Goal: Information Seeking & Learning: Understand process/instructions

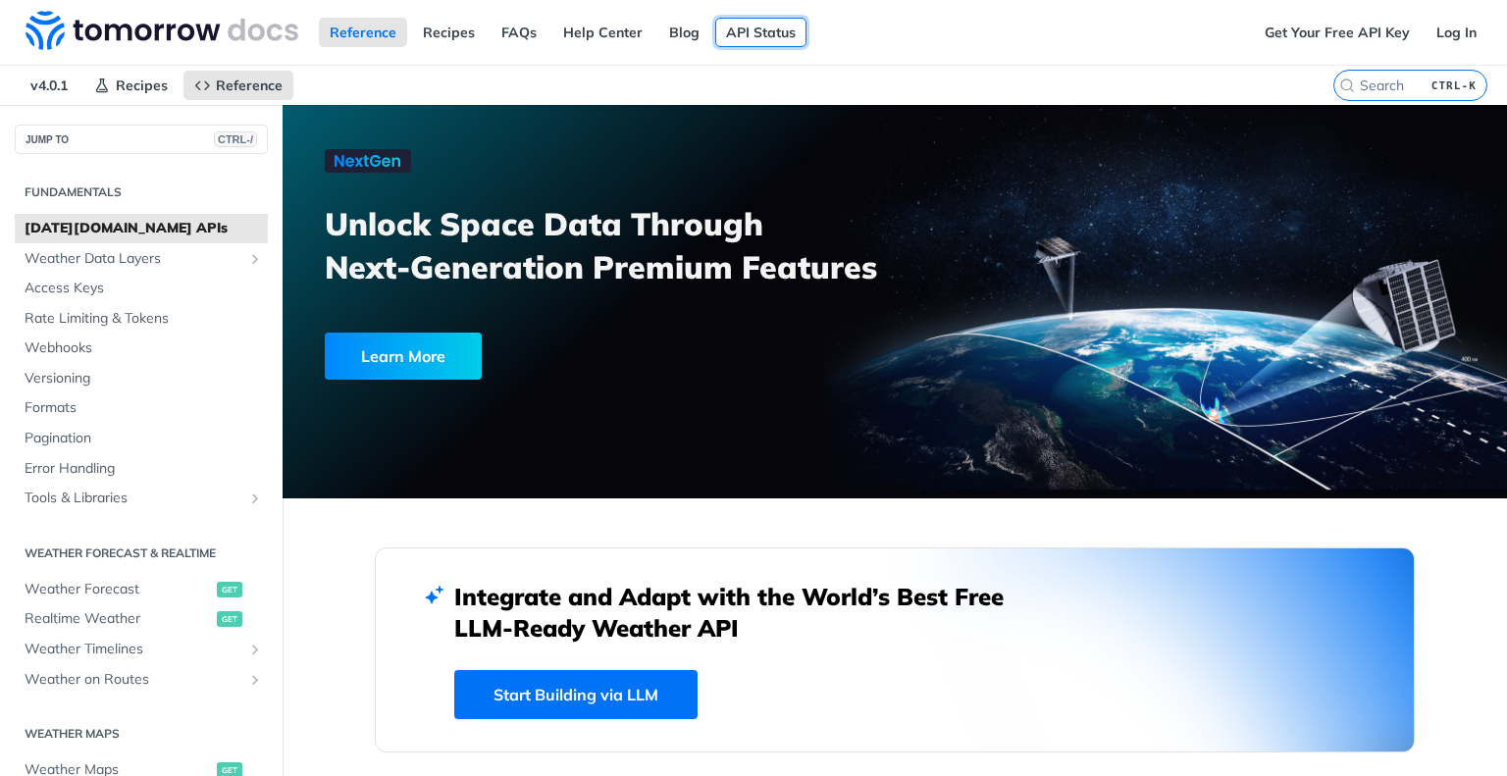
click at [755, 36] on link "API Status" at bounding box center [760, 32] width 91 height 29
click at [1439, 34] on link "Log In" at bounding box center [1457, 32] width 62 height 29
click at [1350, 20] on link "Get Your Free API Key" at bounding box center [1337, 32] width 167 height 29
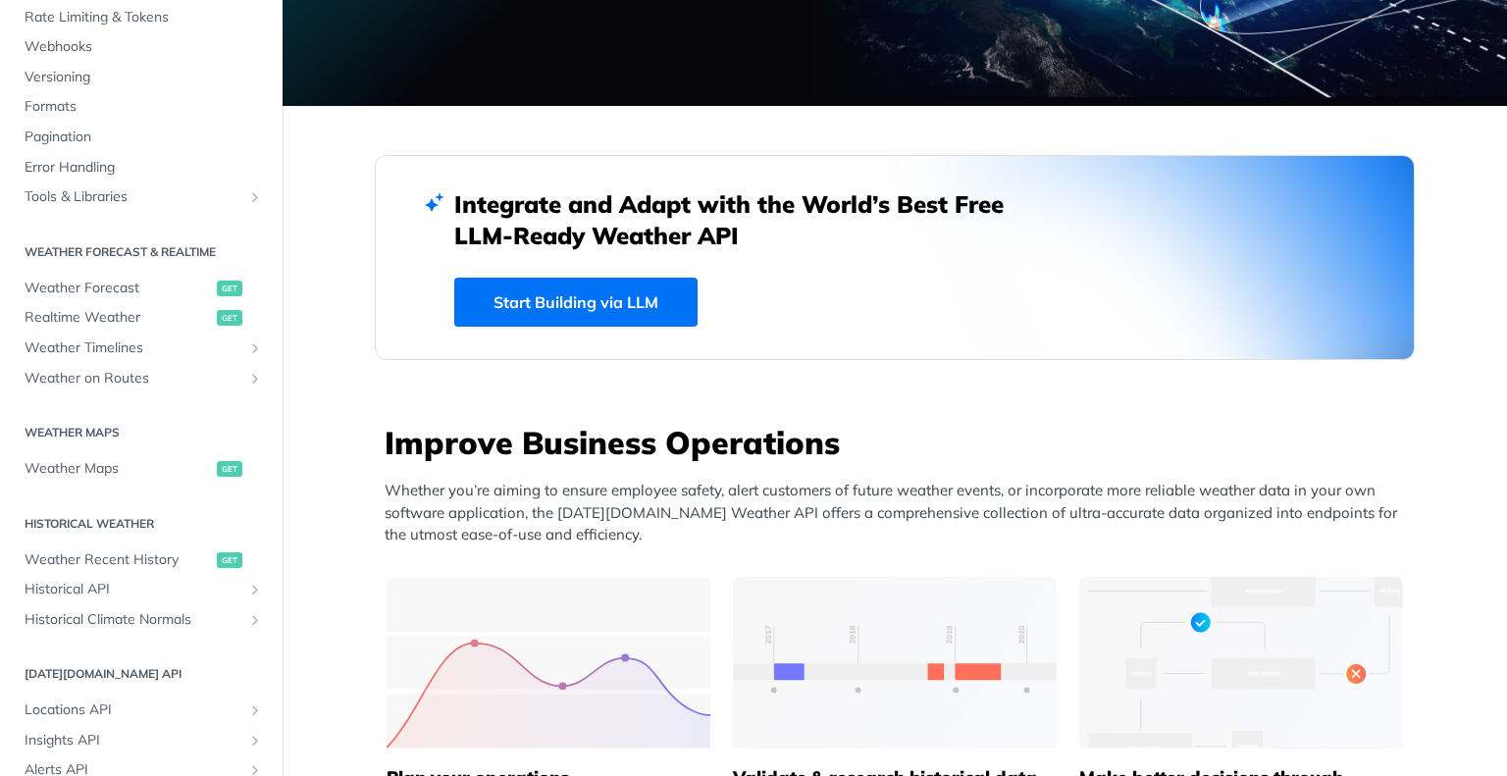
scroll to position [491, 0]
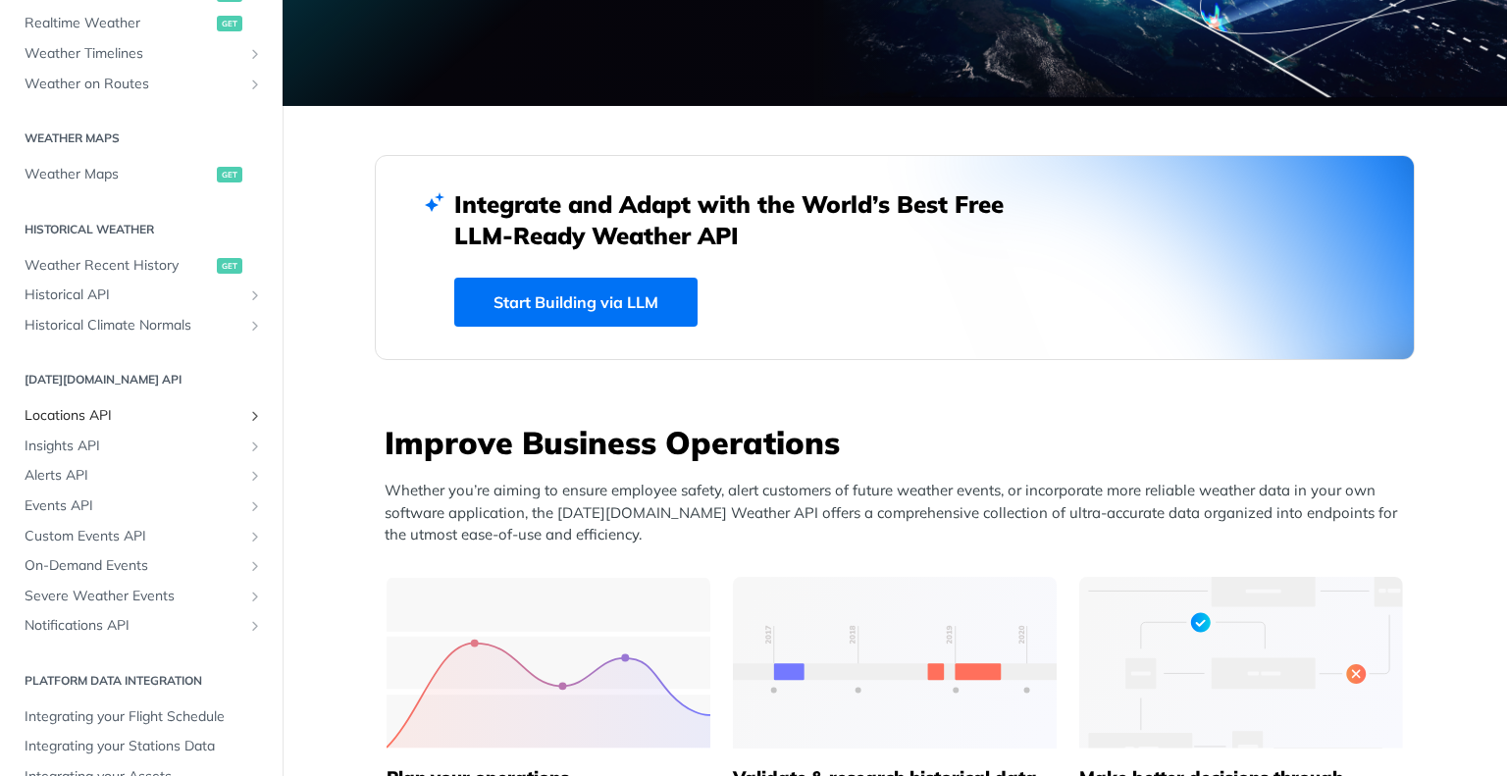
click at [81, 411] on span "Locations API" at bounding box center [134, 416] width 218 height 20
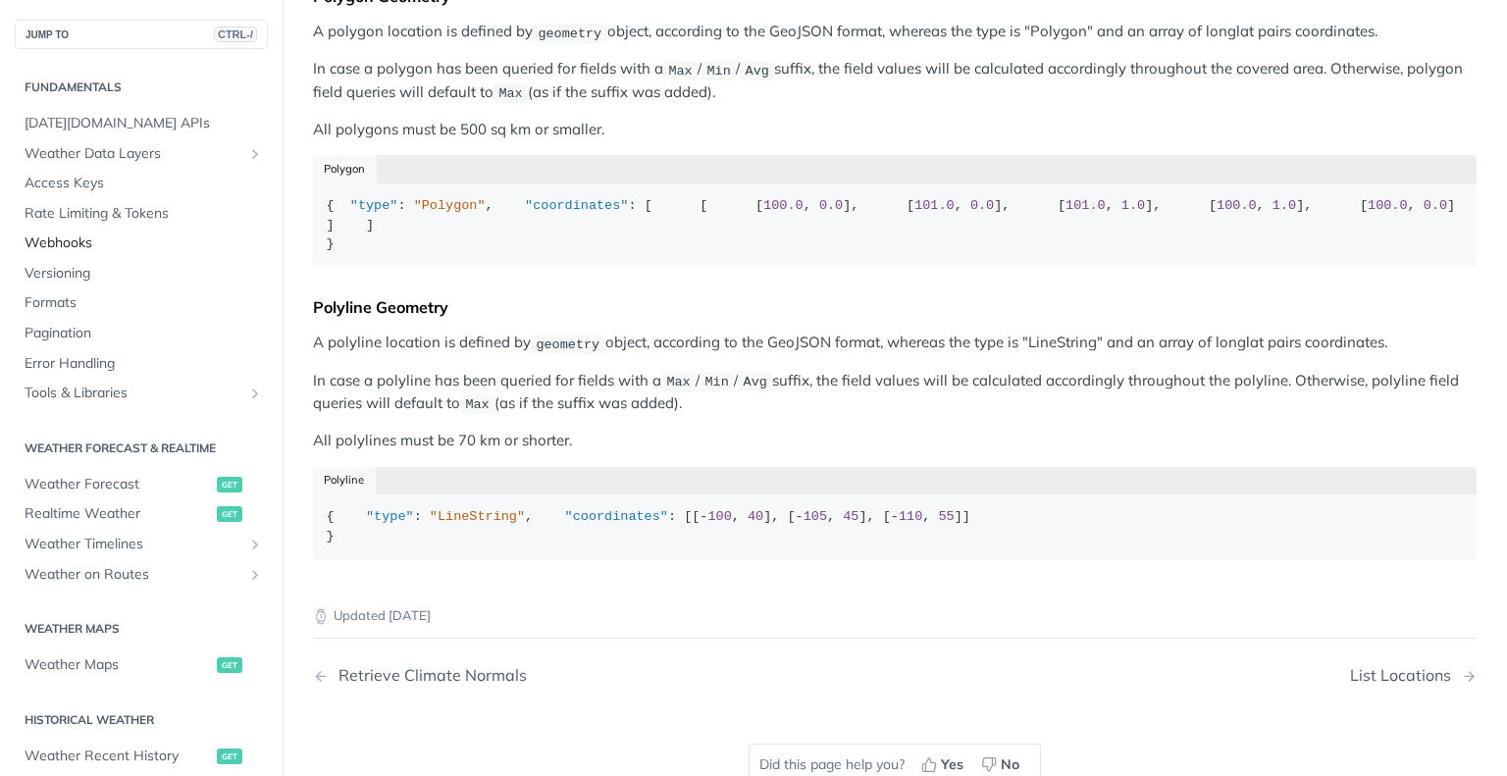
scroll to position [671, 0]
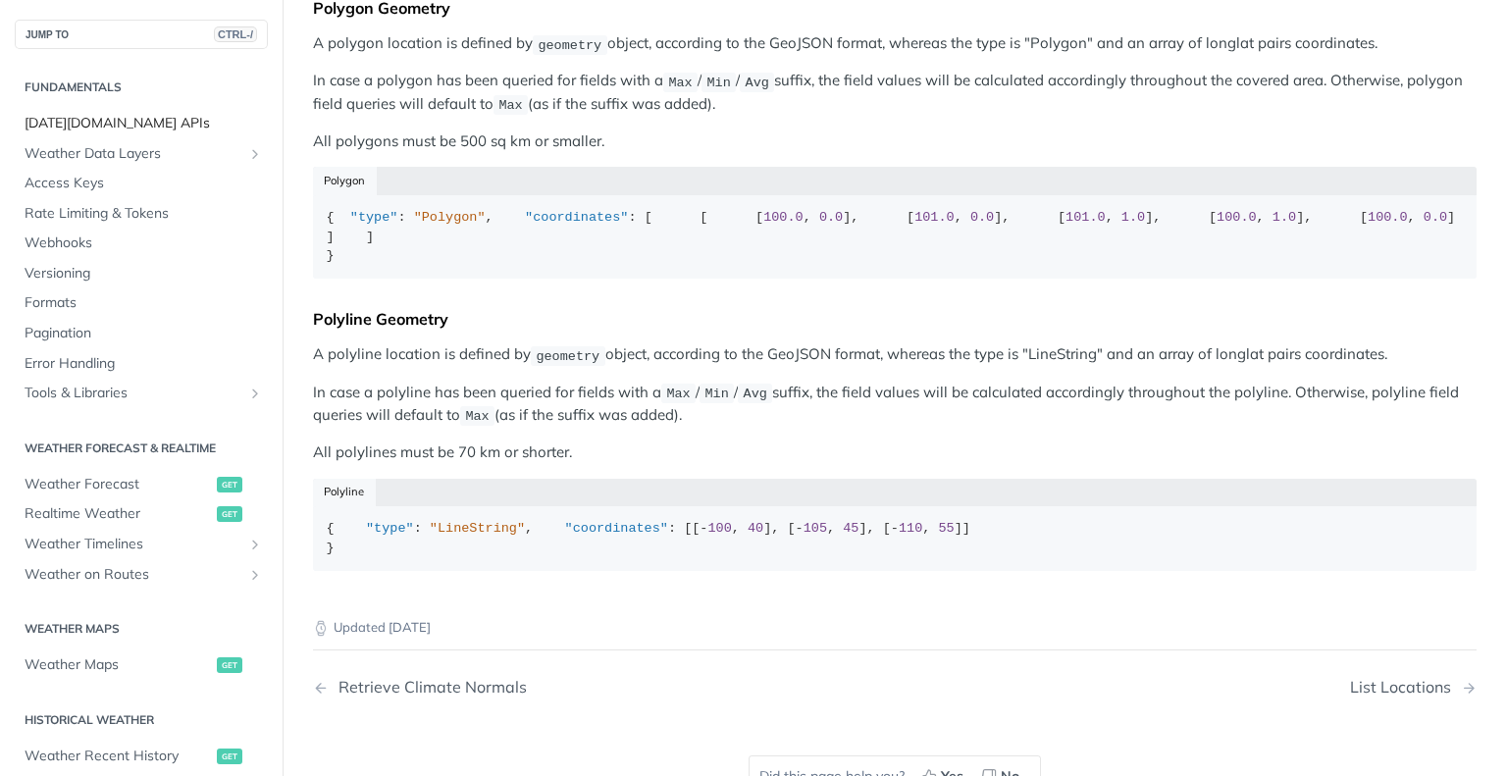
click at [83, 131] on span "[DATE][DOMAIN_NAME] APIs" at bounding box center [144, 124] width 238 height 20
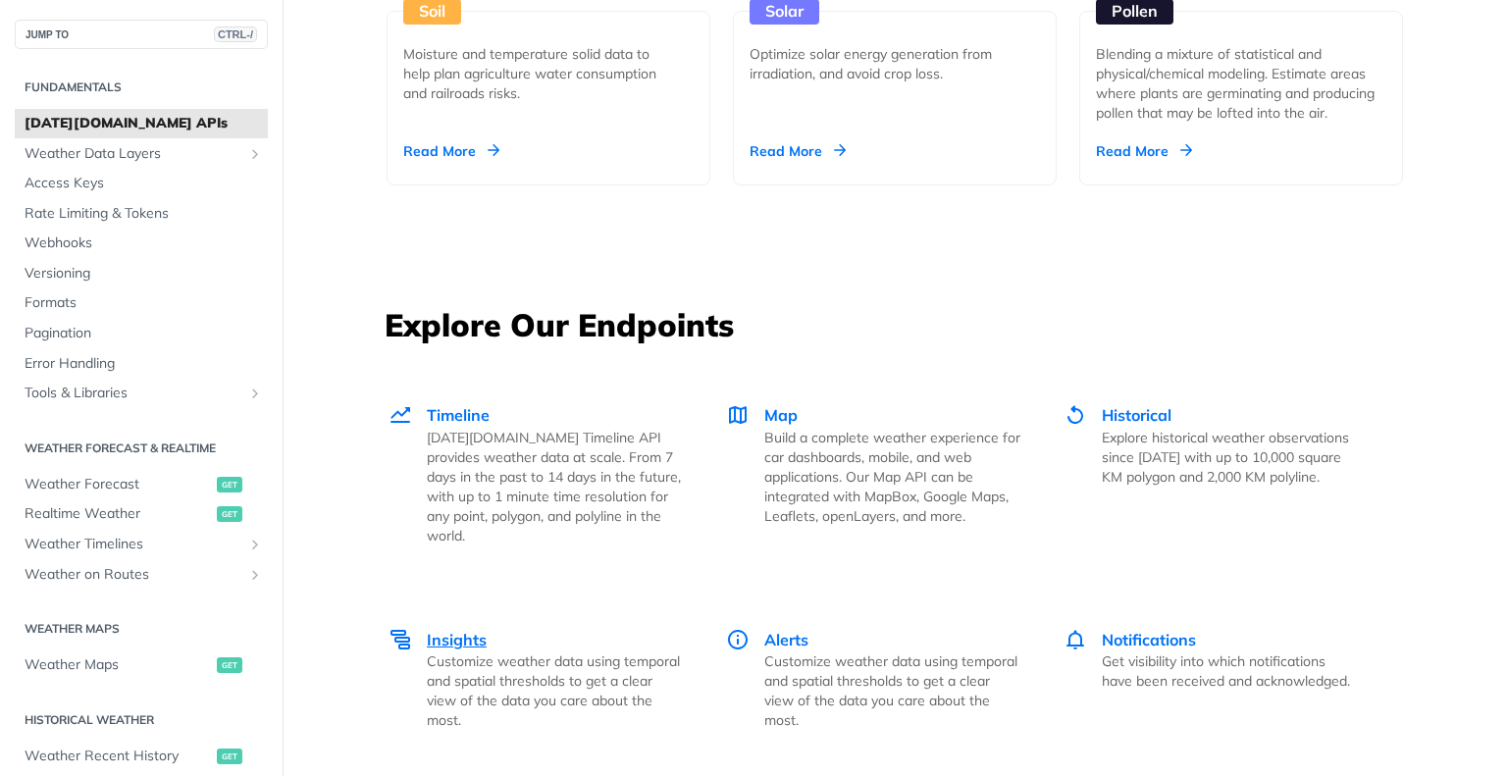
scroll to position [2649, 0]
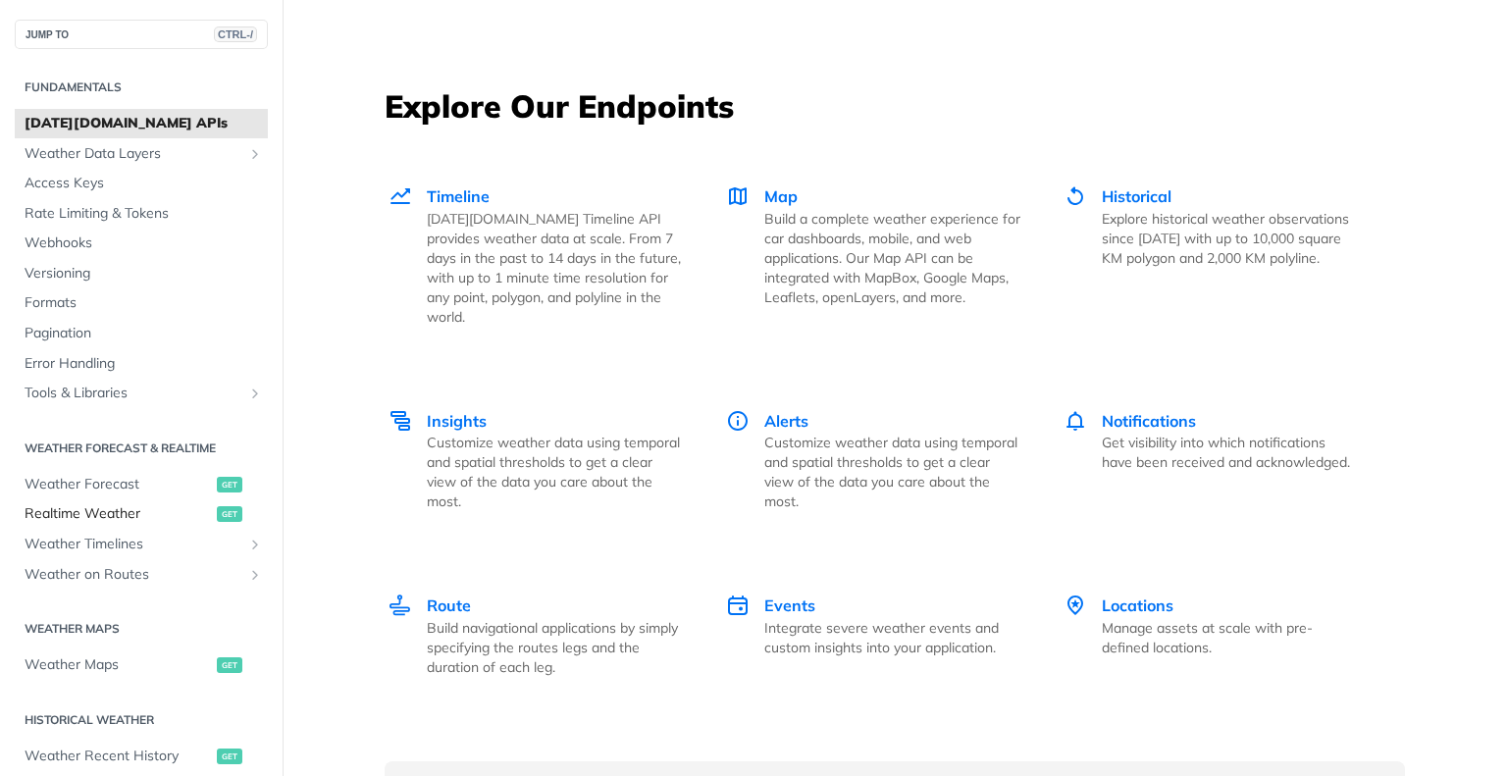
click at [78, 519] on span "Realtime Weather" at bounding box center [118, 514] width 187 height 20
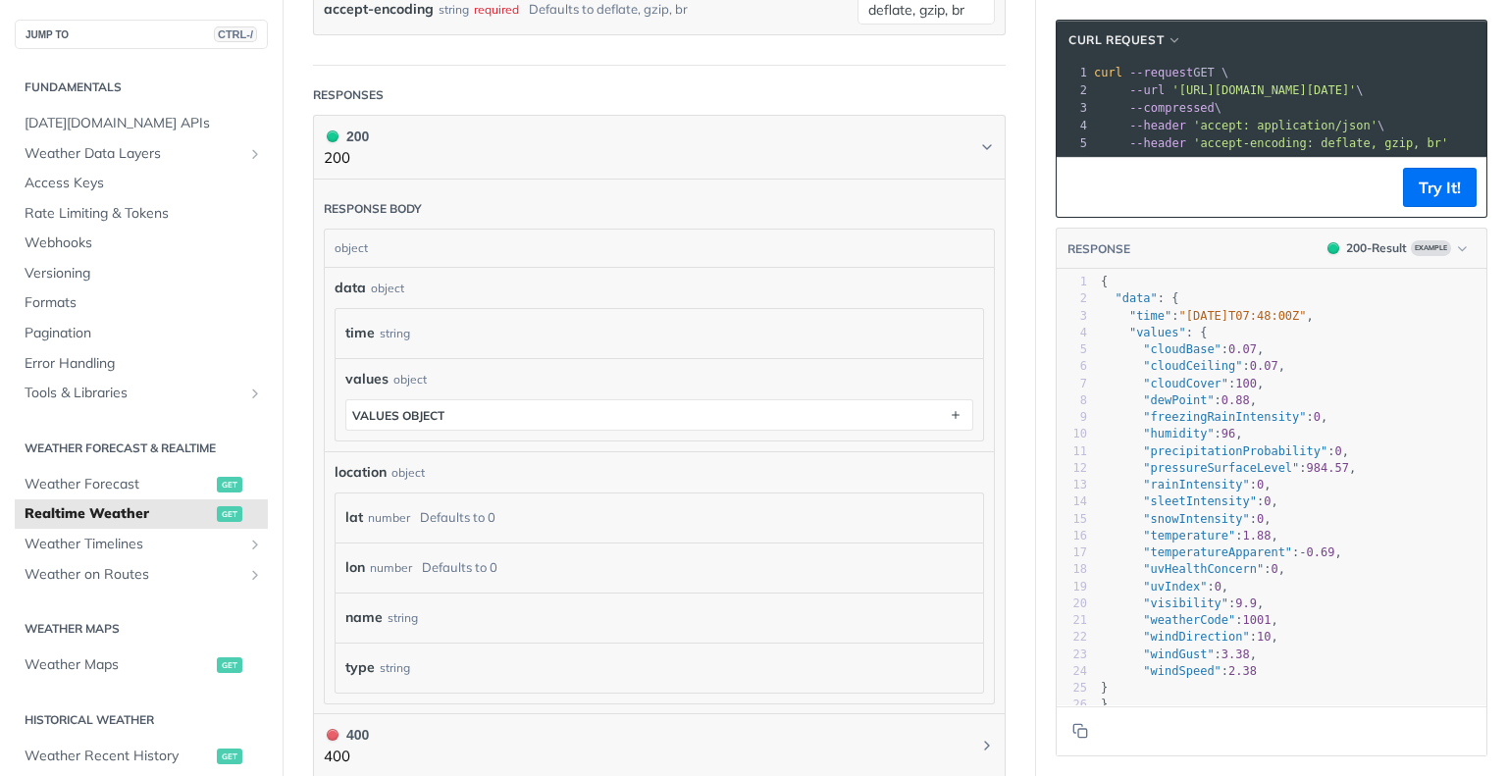
scroll to position [785, 0]
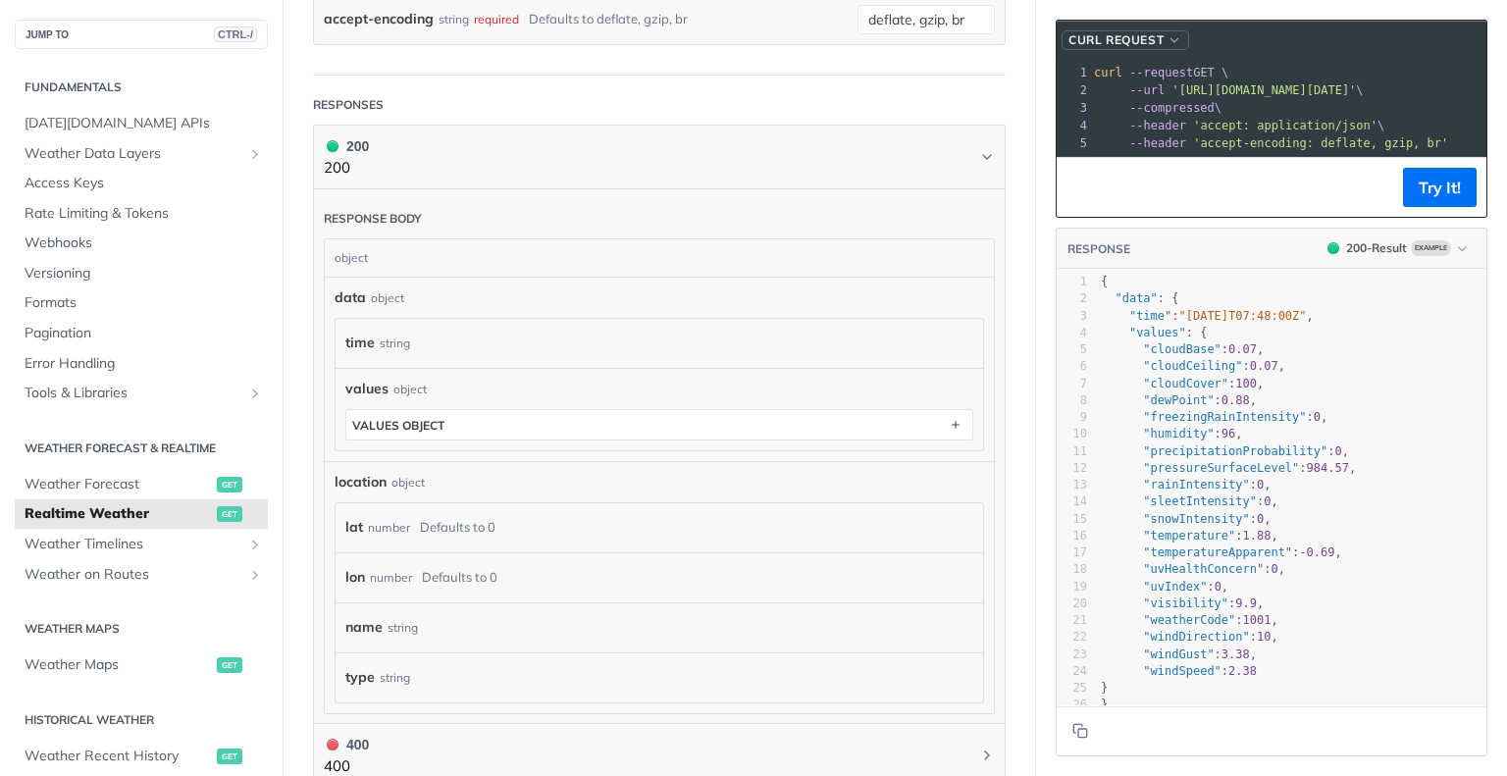
click at [1134, 30] on button "cURL Request" at bounding box center [1126, 40] width 128 height 20
click at [1057, 180] on footer "Try It!" at bounding box center [1272, 187] width 430 height 60
click at [95, 495] on link "Weather Forecast get" at bounding box center [141, 484] width 253 height 29
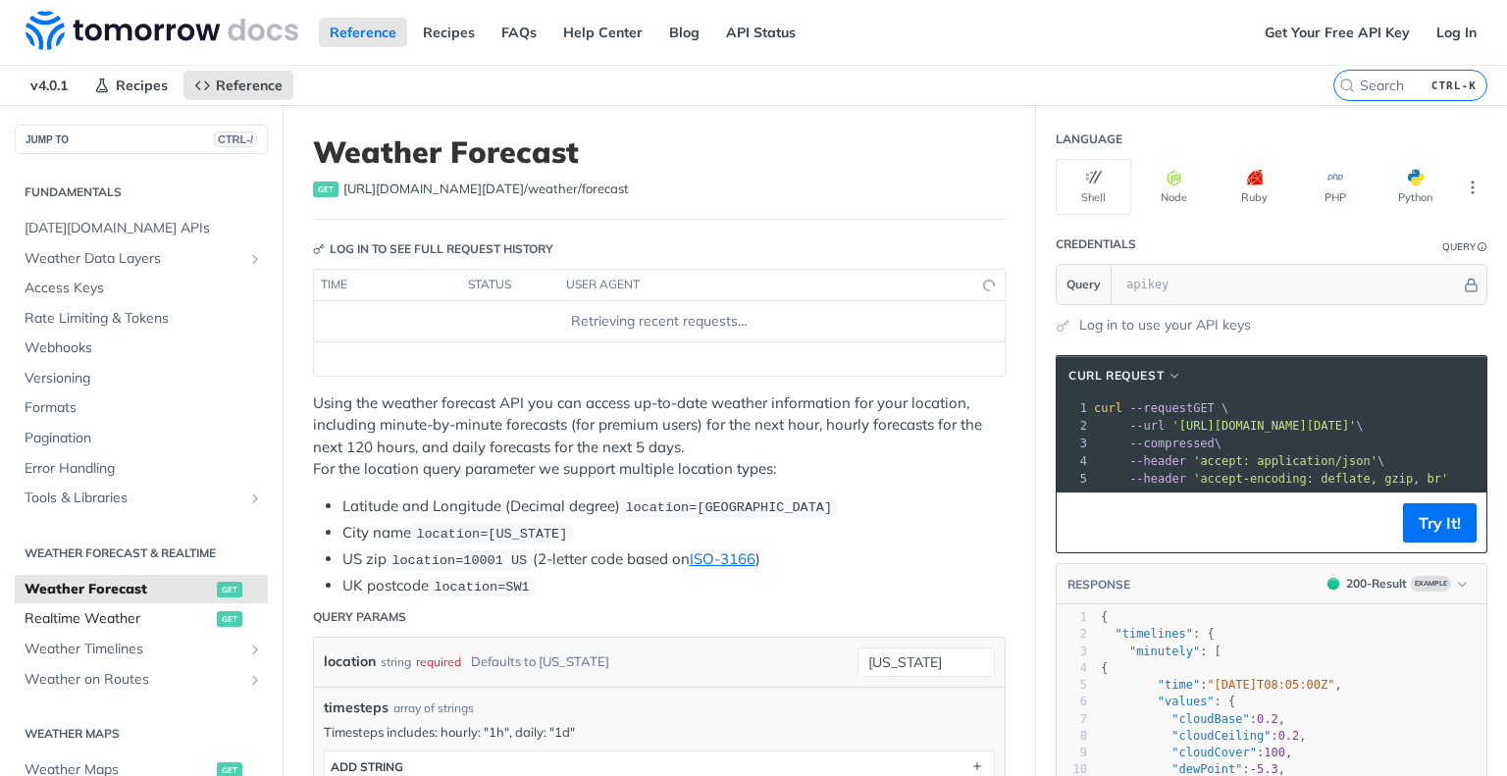
click at [106, 521] on div "Fundamentals Tomorrow.io APIs Weather Data Layers Core Probabilistic Forecastin…" at bounding box center [141, 781] width 283 height 1255
click at [1380, 192] on button "Python" at bounding box center [1416, 187] width 76 height 56
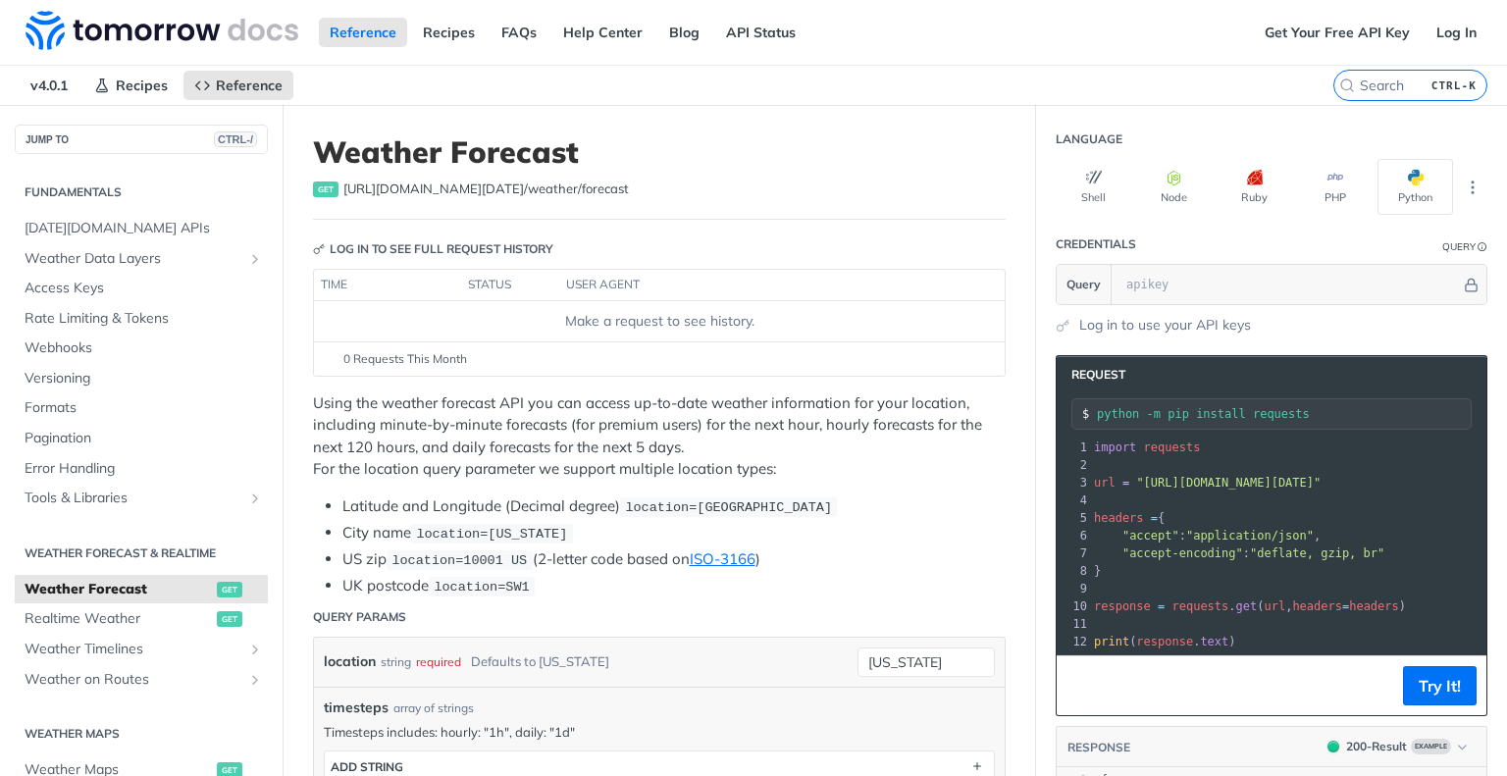
click at [1267, 553] on span ""deflate, gzip, br"" at bounding box center [1317, 554] width 134 height 14
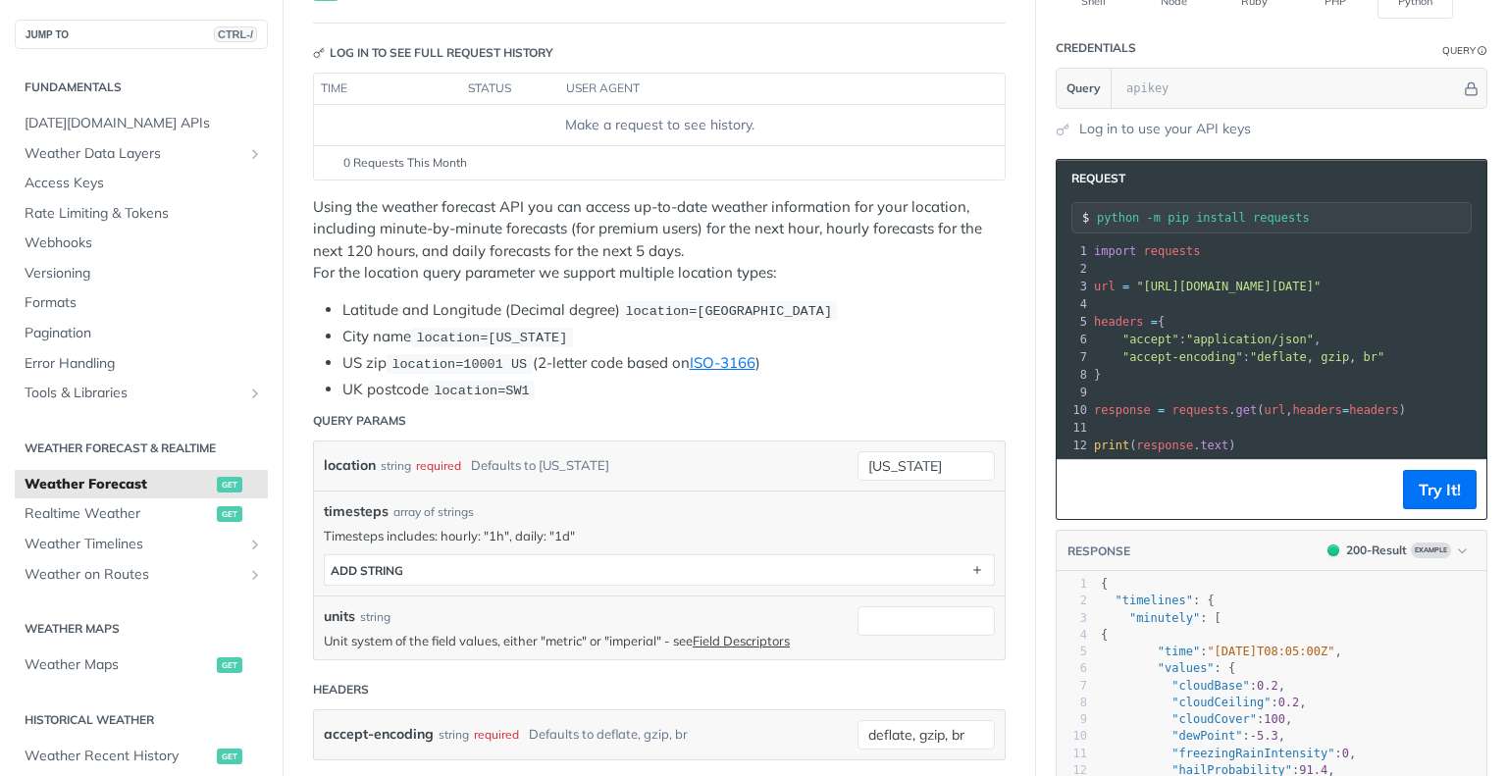
scroll to position [98, 0]
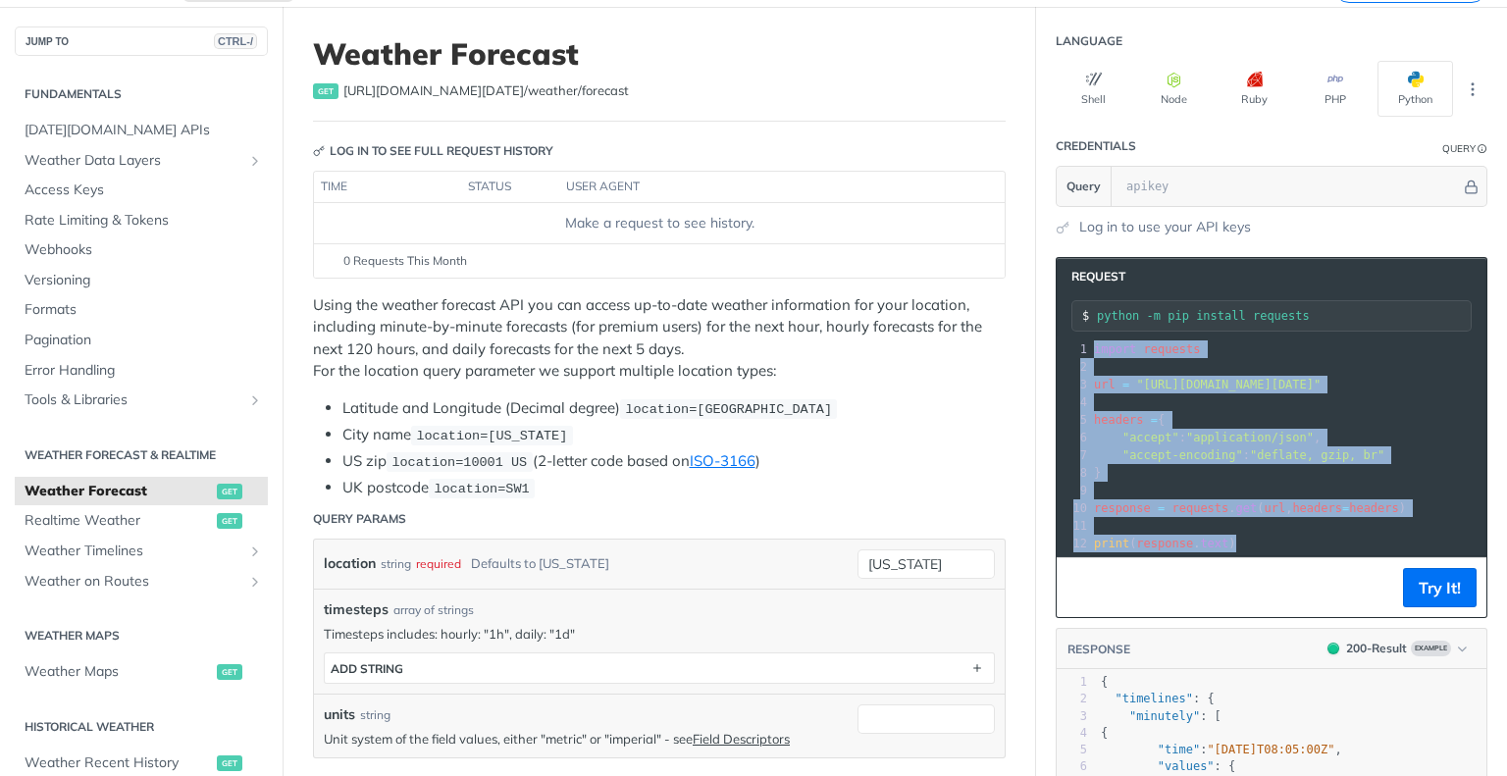
drag, startPoint x: 1229, startPoint y: 544, endPoint x: 1058, endPoint y: 312, distance: 287.7
click at [1058, 312] on div "Request python -m pip install requests xxxxxxxxxx 12 1 import requests 2 ​ 3 ur…" at bounding box center [1272, 437] width 432 height 361
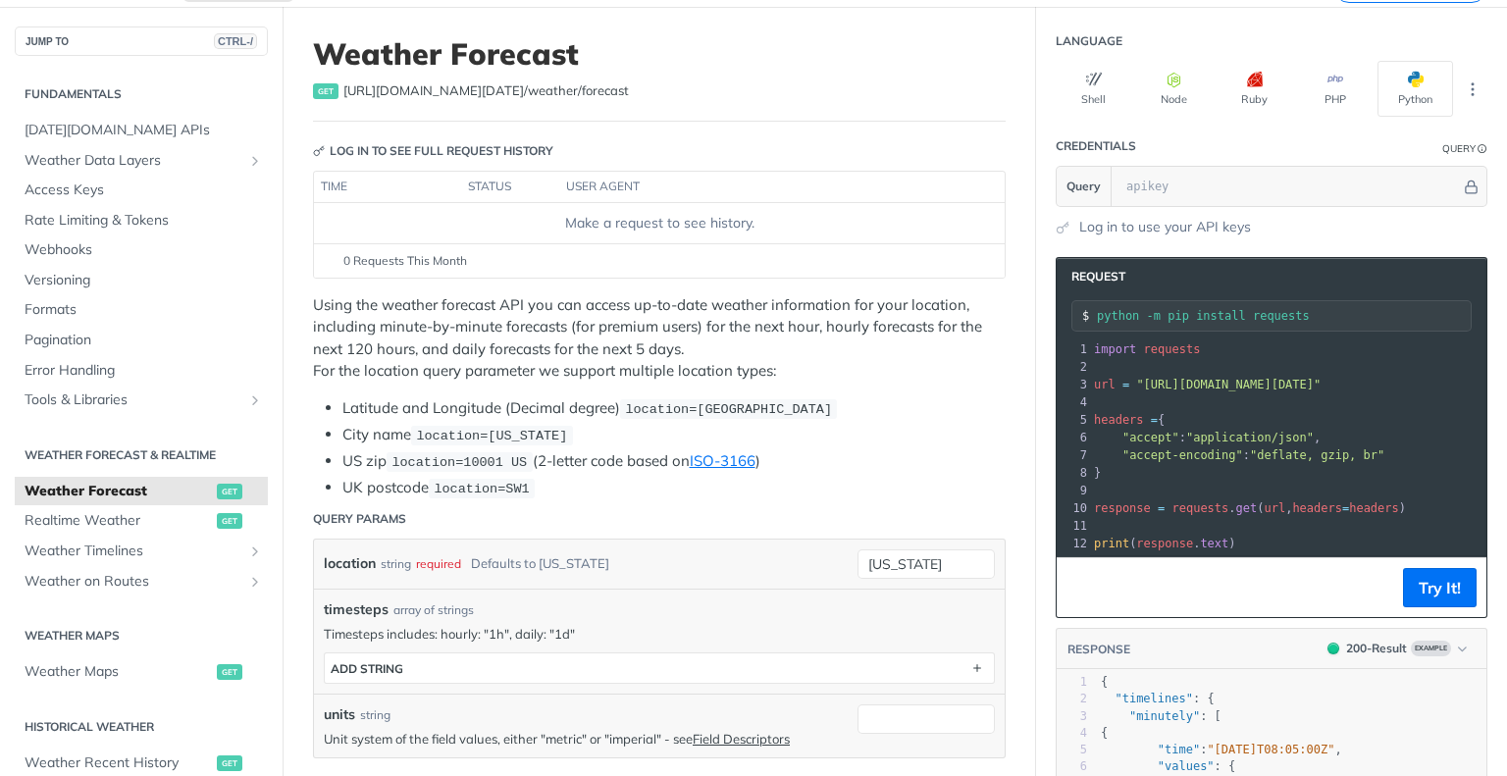
click at [1186, 431] on span ""application/json"" at bounding box center [1250, 438] width 128 height 14
drag, startPoint x: 1077, startPoint y: 381, endPoint x: 1506, endPoint y: 399, distance: 429.2
click at [1506, 399] on div "Jump to Content Reference Recipes FAQs Help Center Blog API Status Recipes Refe…" at bounding box center [753, 388] width 1507 height 776
copy div "url = "https://api.tomorrow.io/v4/weather/forecast?location=new%20york" 4"
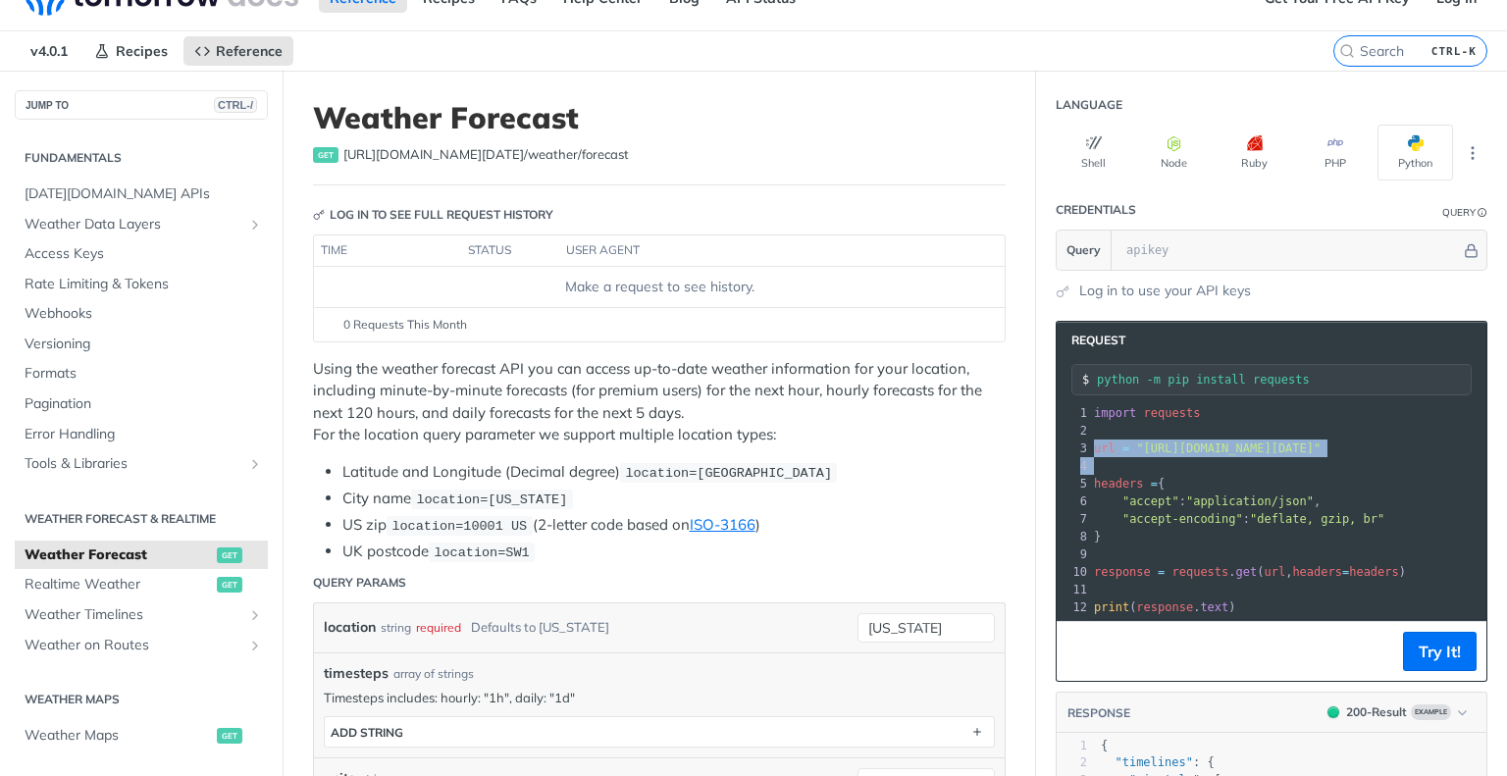
scroll to position [0, 0]
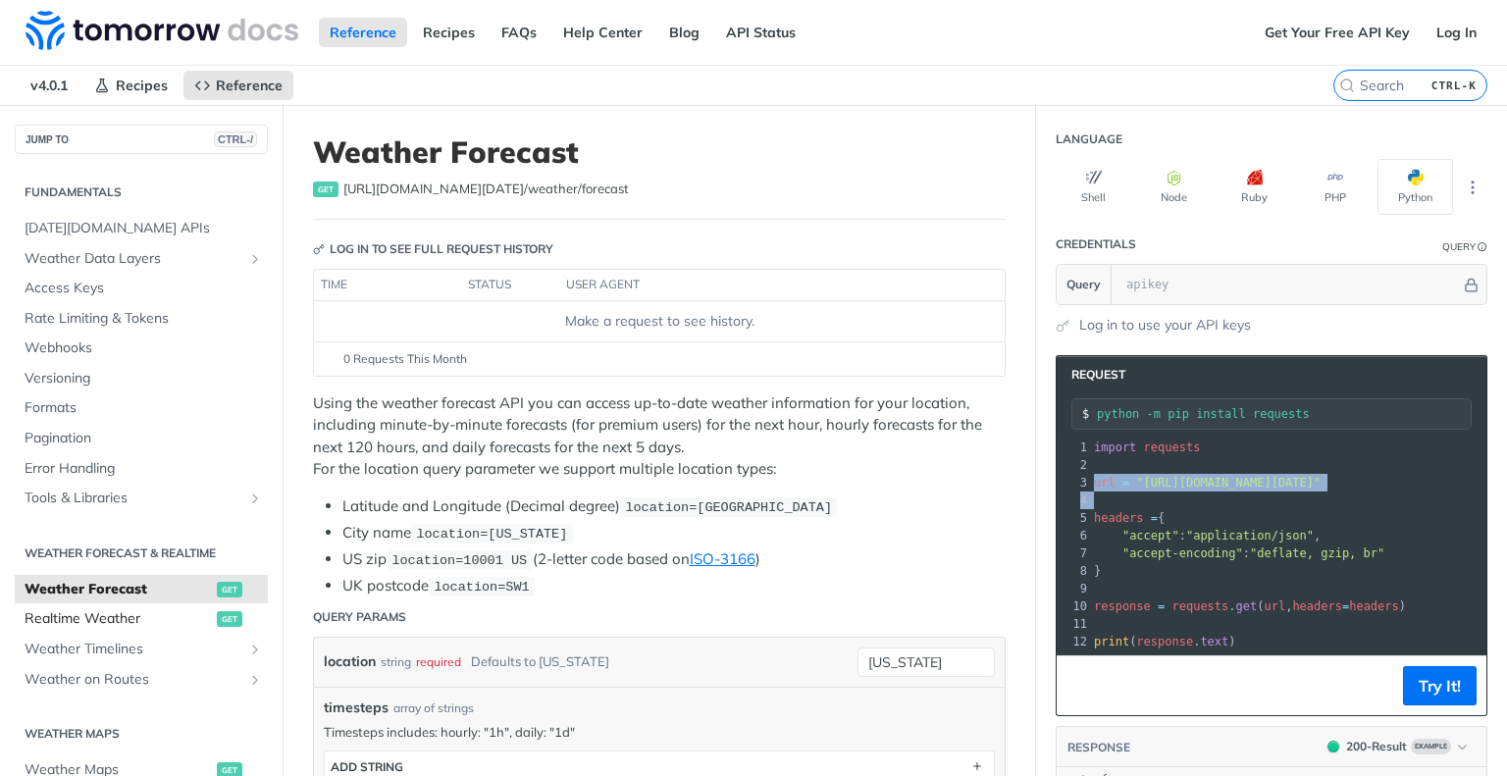
click at [89, 622] on span "Realtime Weather" at bounding box center [118, 619] width 187 height 20
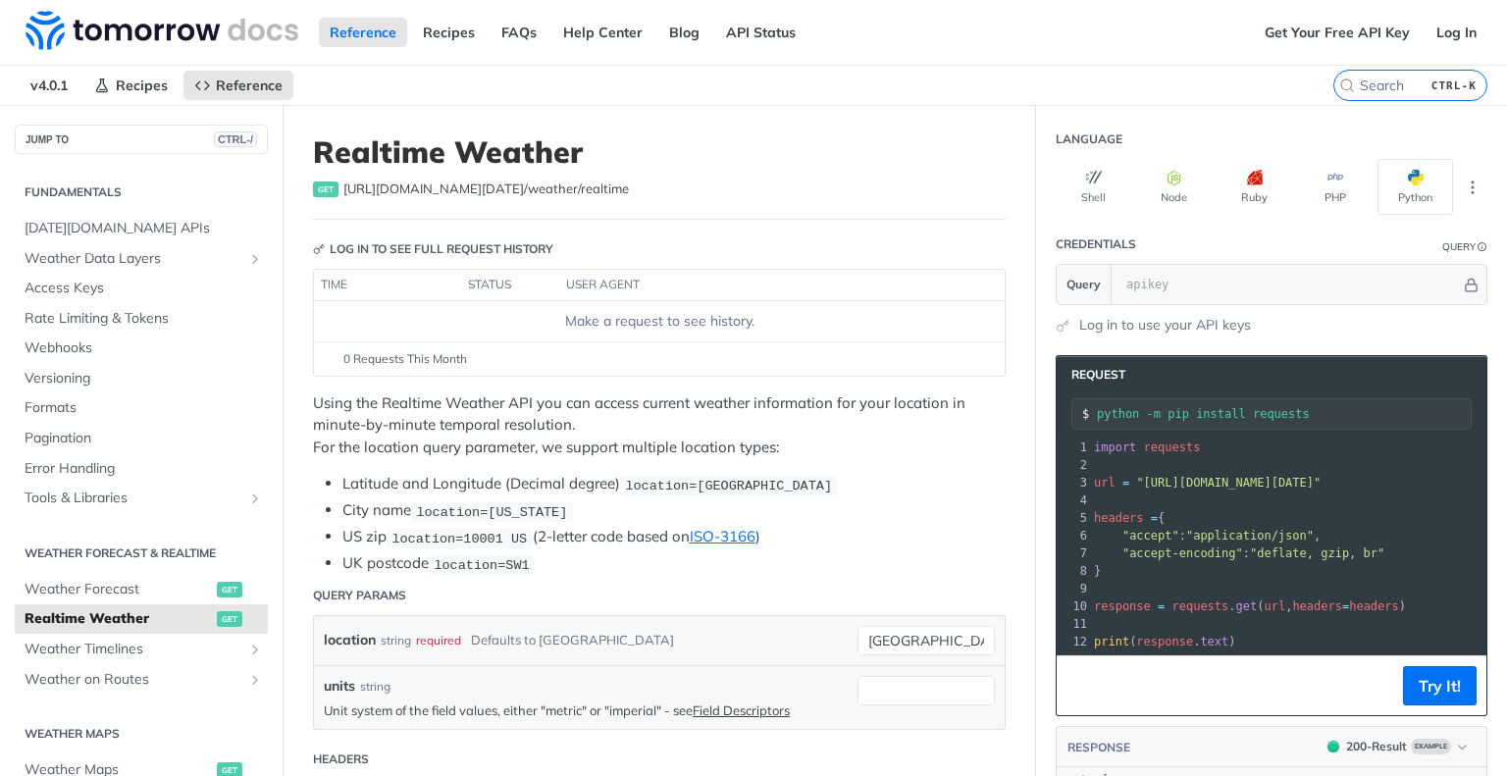
scroll to position [98, 0]
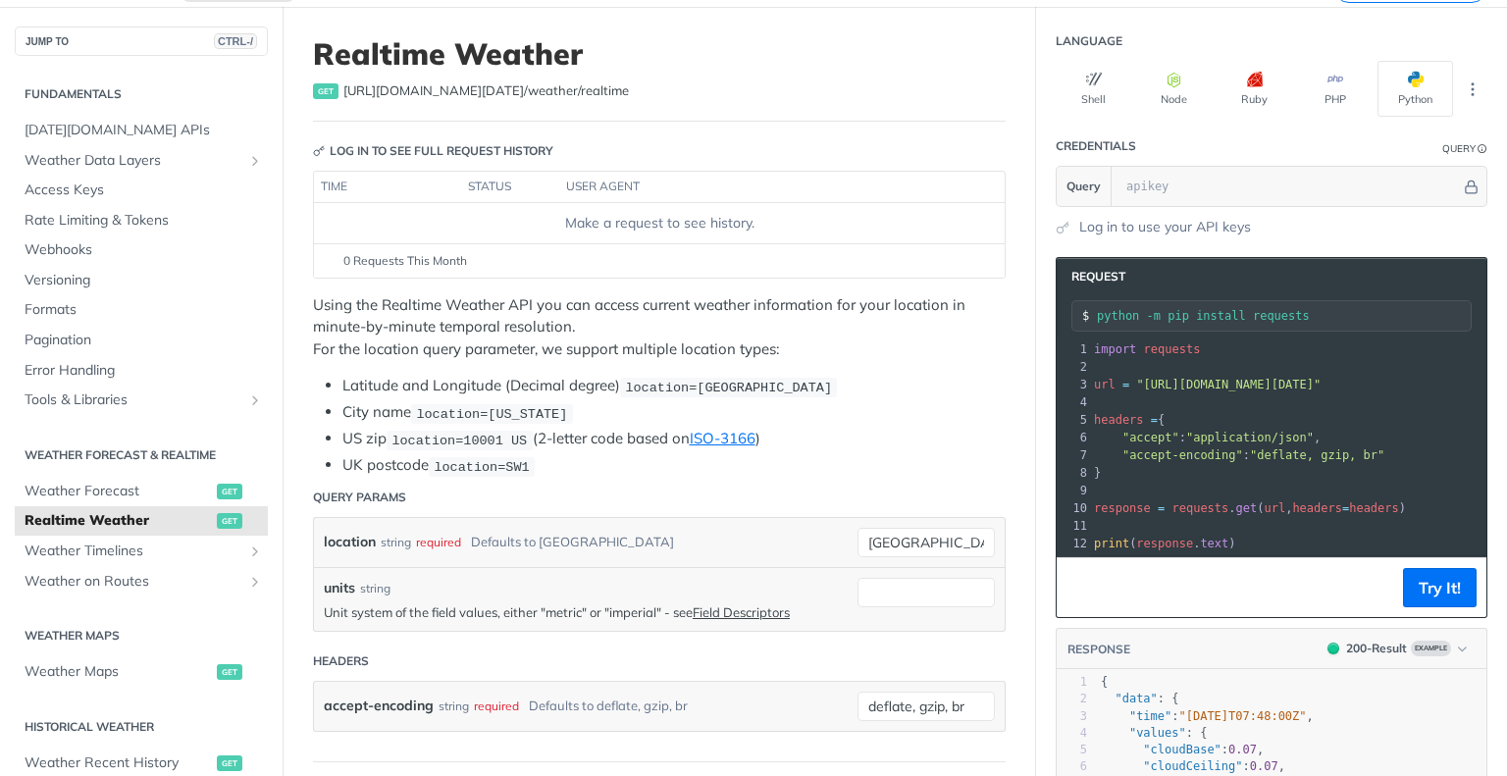
drag, startPoint x: 1403, startPoint y: 379, endPoint x: 987, endPoint y: 353, distance: 416.8
copy div "import requests 2 ​ 3 url = "https://api.tomorrow.io/v4/weather/realtime"
